Goal: Find specific page/section: Find specific page/section

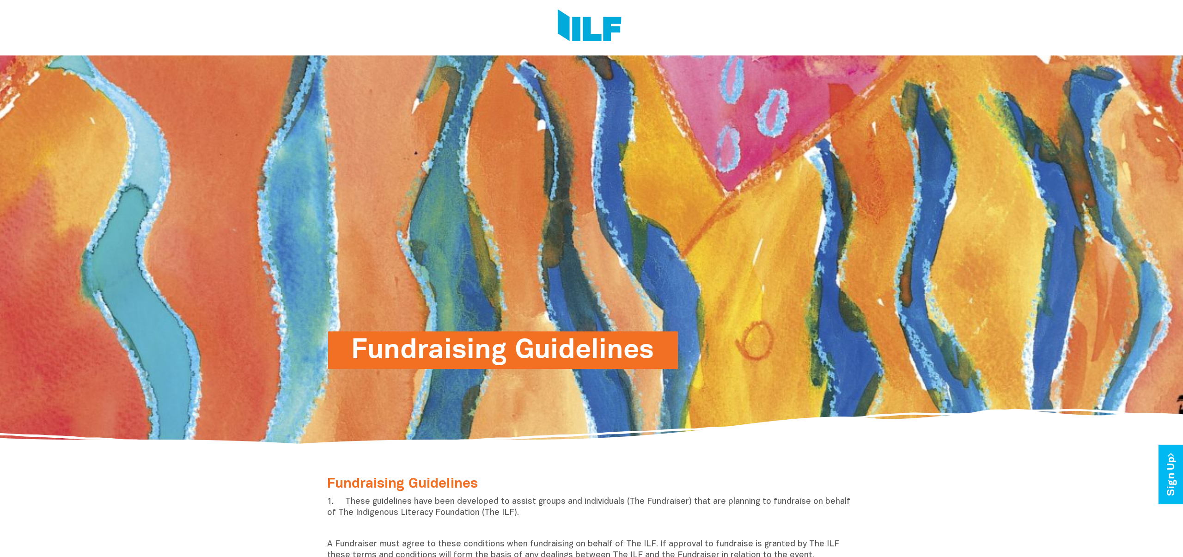
scroll to position [183, 0]
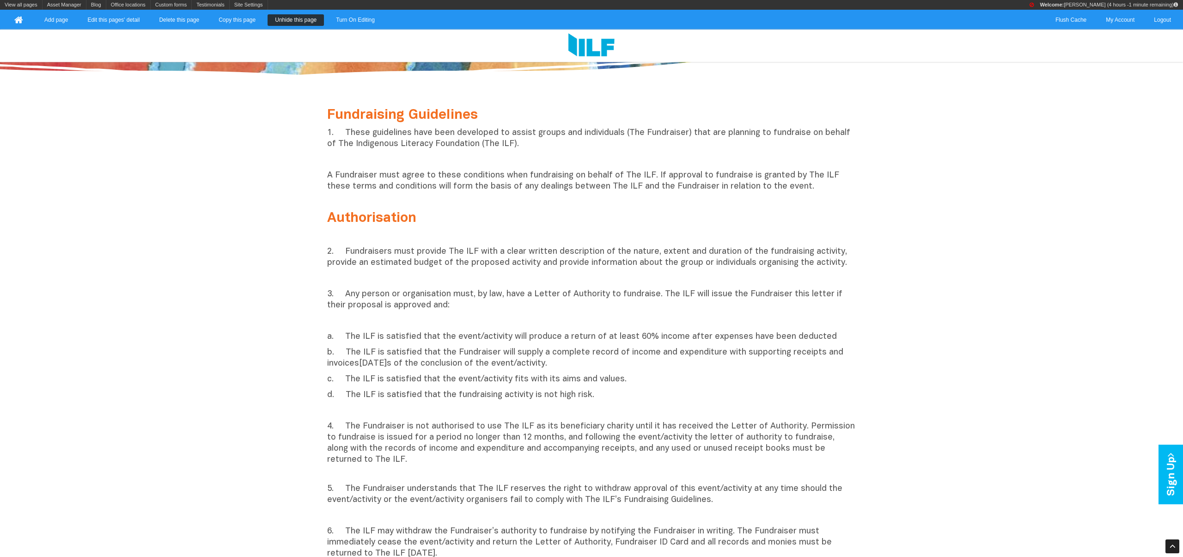
scroll to position [378, 0]
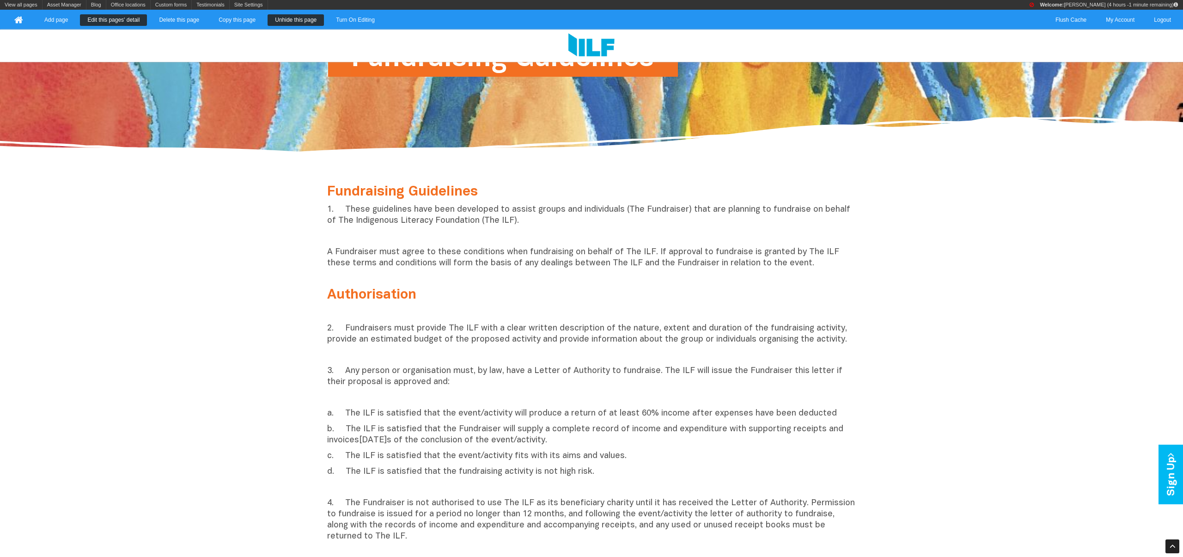
click at [110, 18] on link "Edit this pages' detail" at bounding box center [113, 20] width 67 height 12
